Goal: Information Seeking & Learning: Learn about a topic

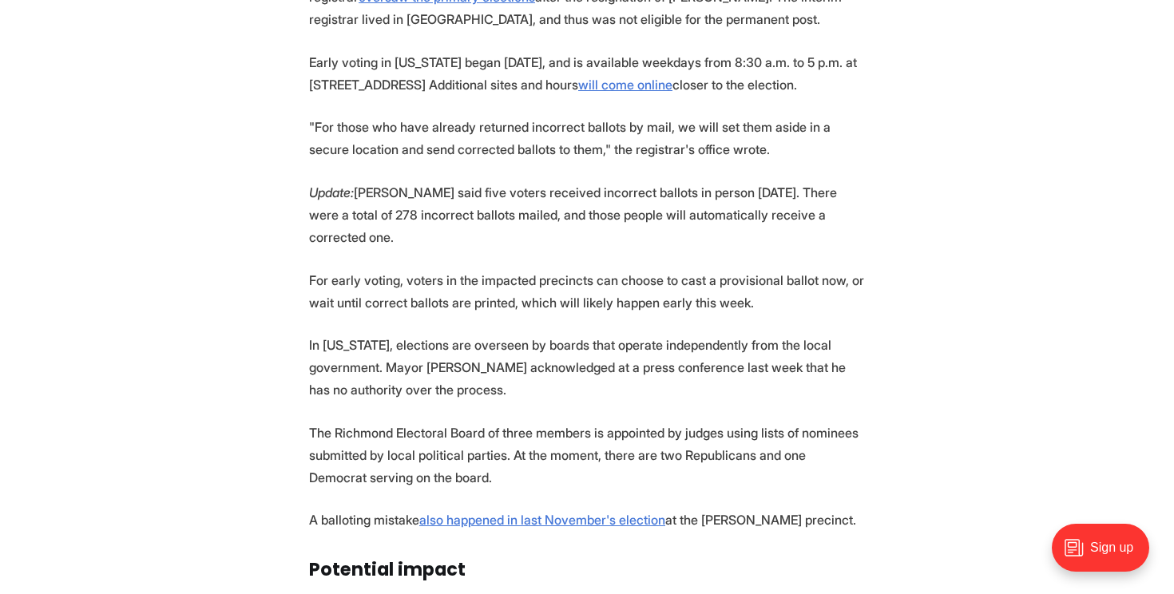
scroll to position [1428, 0]
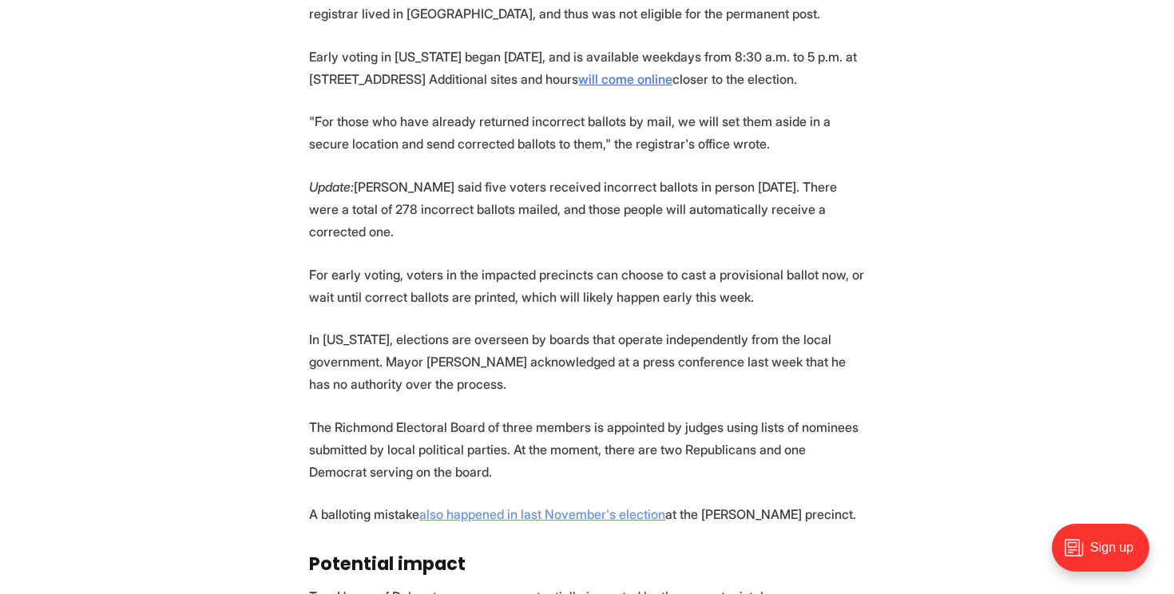
click at [446, 506] on link "also happened in last November's election" at bounding box center [542, 514] width 246 height 16
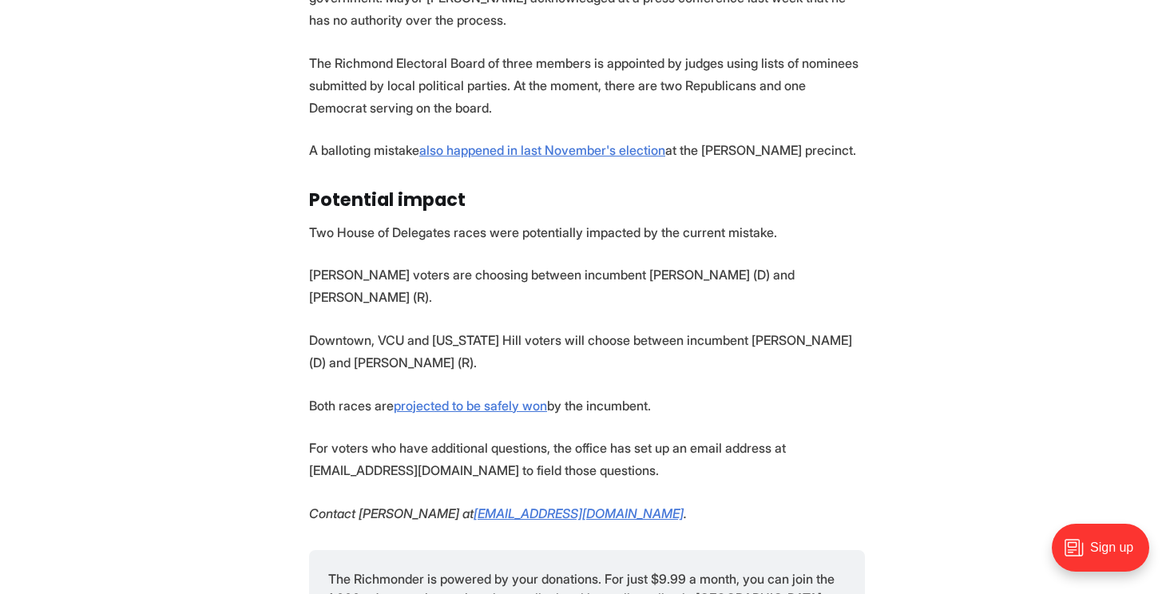
scroll to position [1794, 0]
